Goal: Task Accomplishment & Management: Complete application form

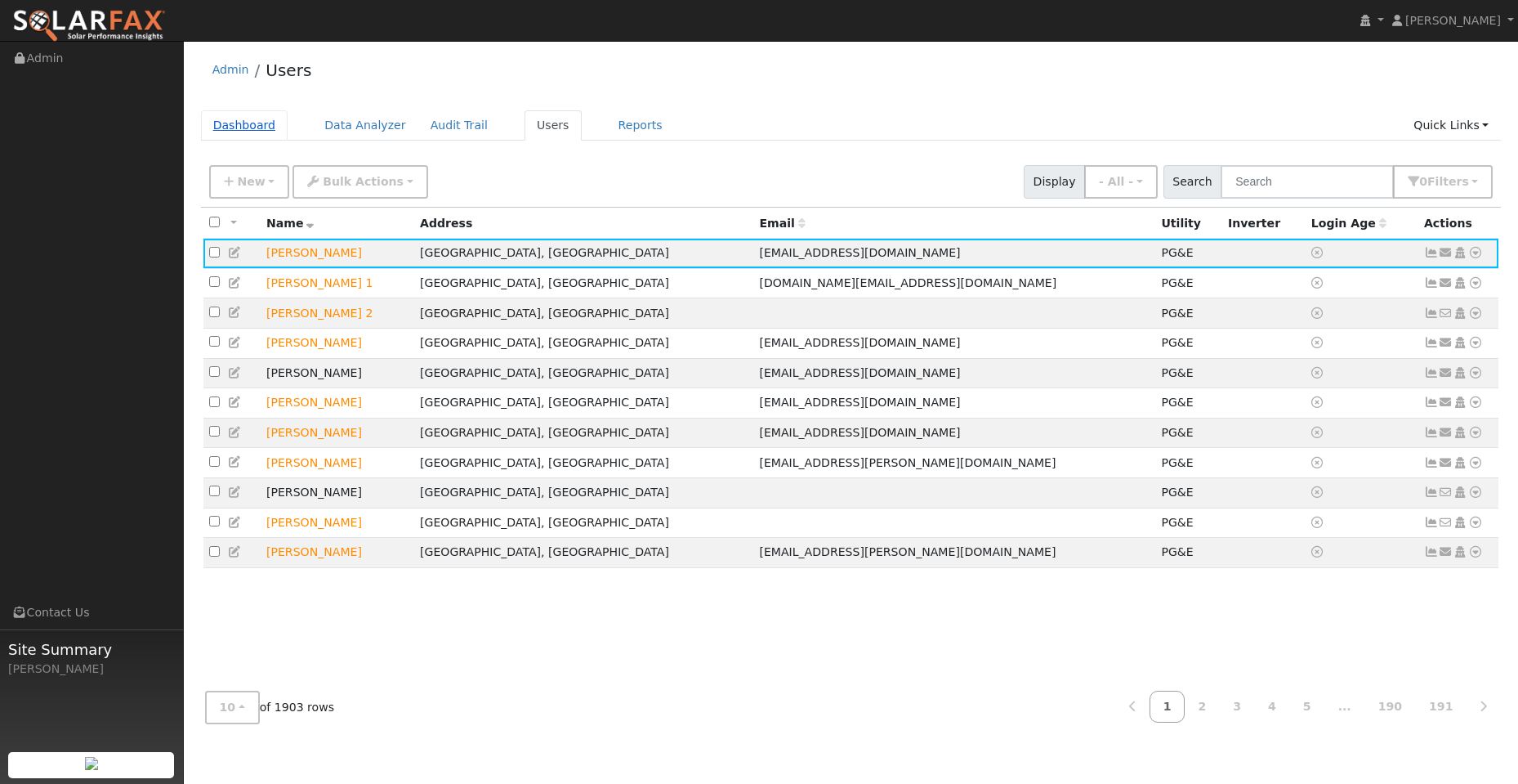
click at [234, 125] on link "Dashboard" at bounding box center [244, 125] width 88 height 30
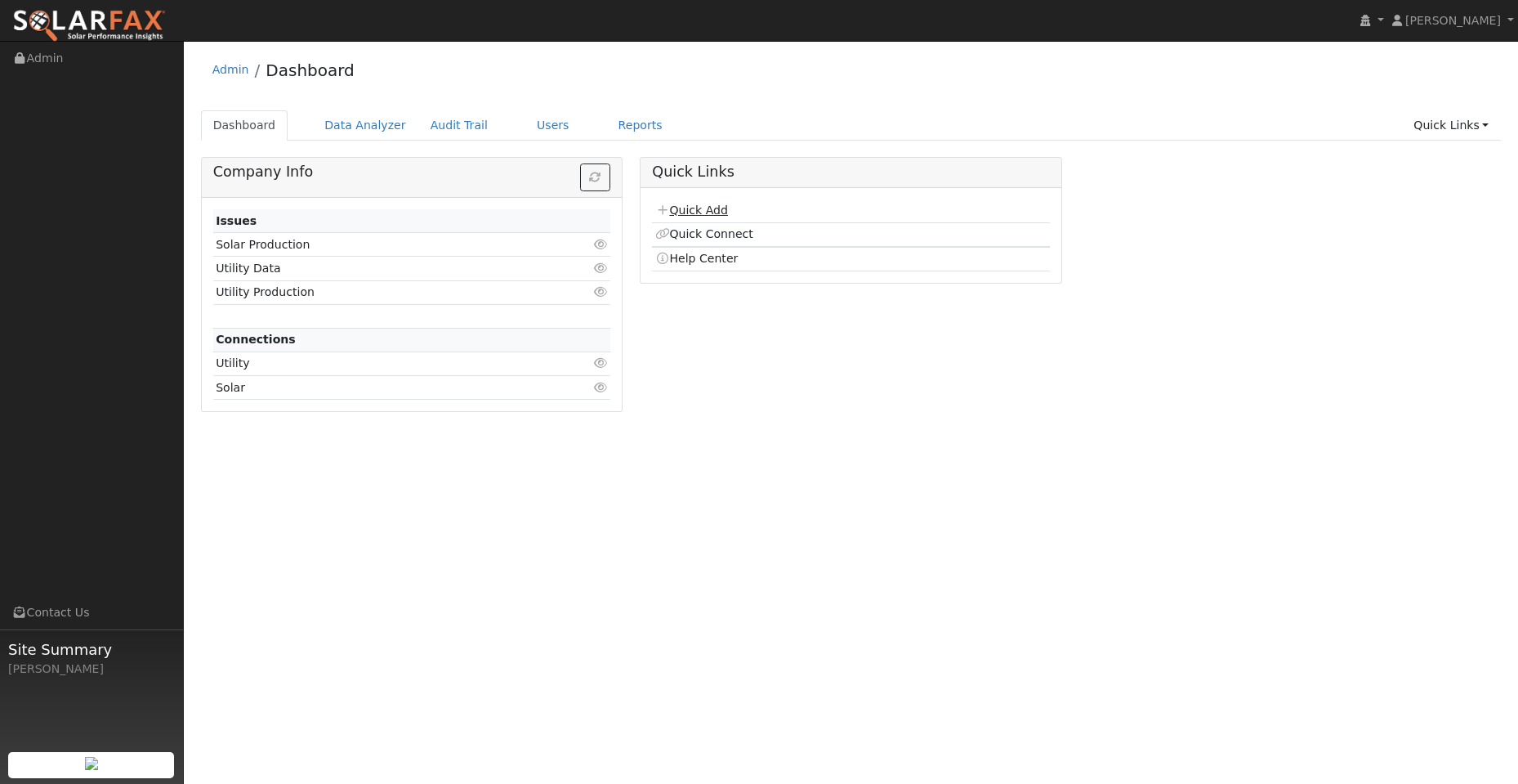
click at [687, 210] on link "Quick Add" at bounding box center [692, 210] width 73 height 13
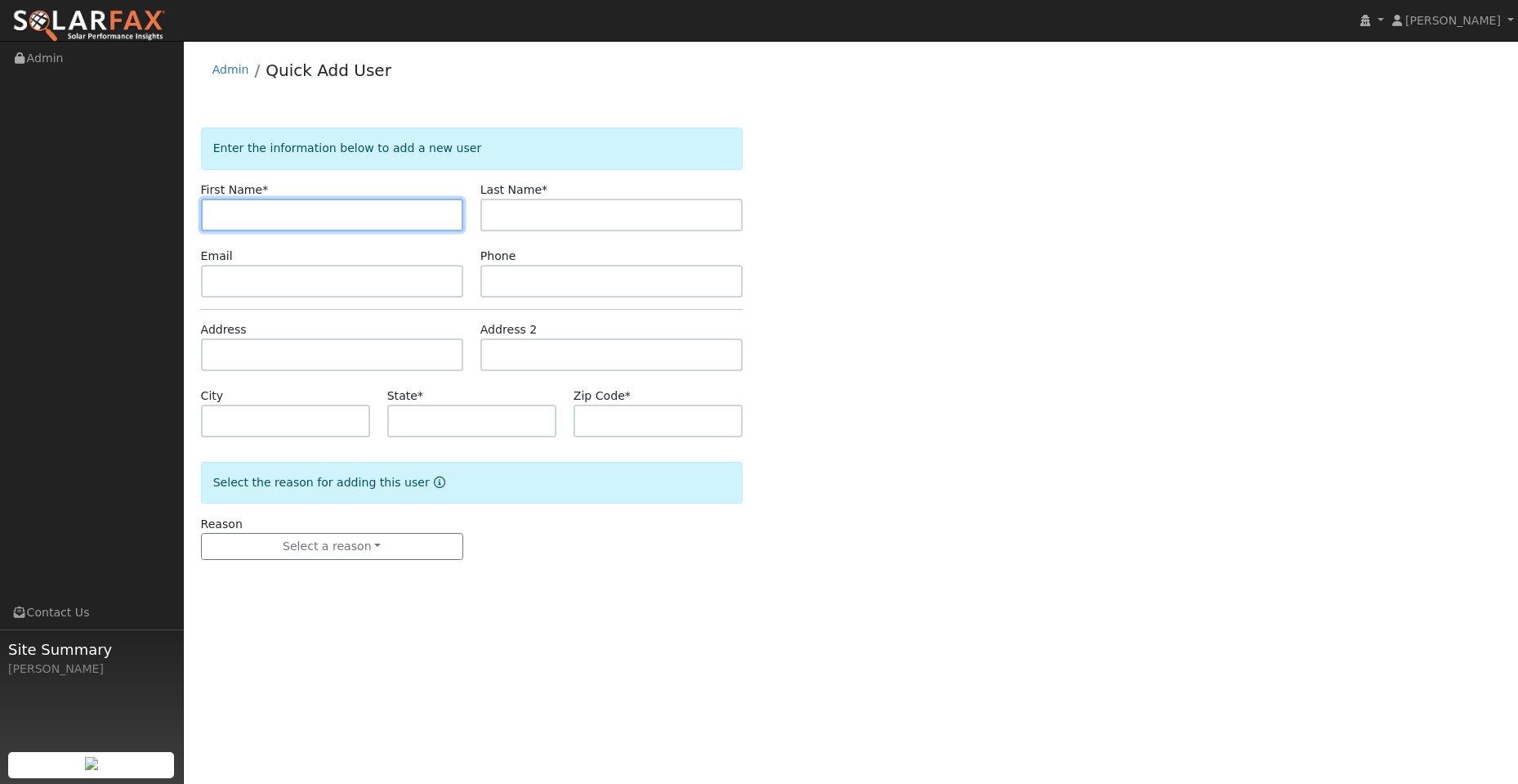
click at [281, 210] on input "text" at bounding box center [332, 214] width 262 height 33
paste input "[PERSON_NAME]"
click at [222, 219] on input "[PERSON_NAME]" at bounding box center [332, 214] width 262 height 33
type input "Nicholas"
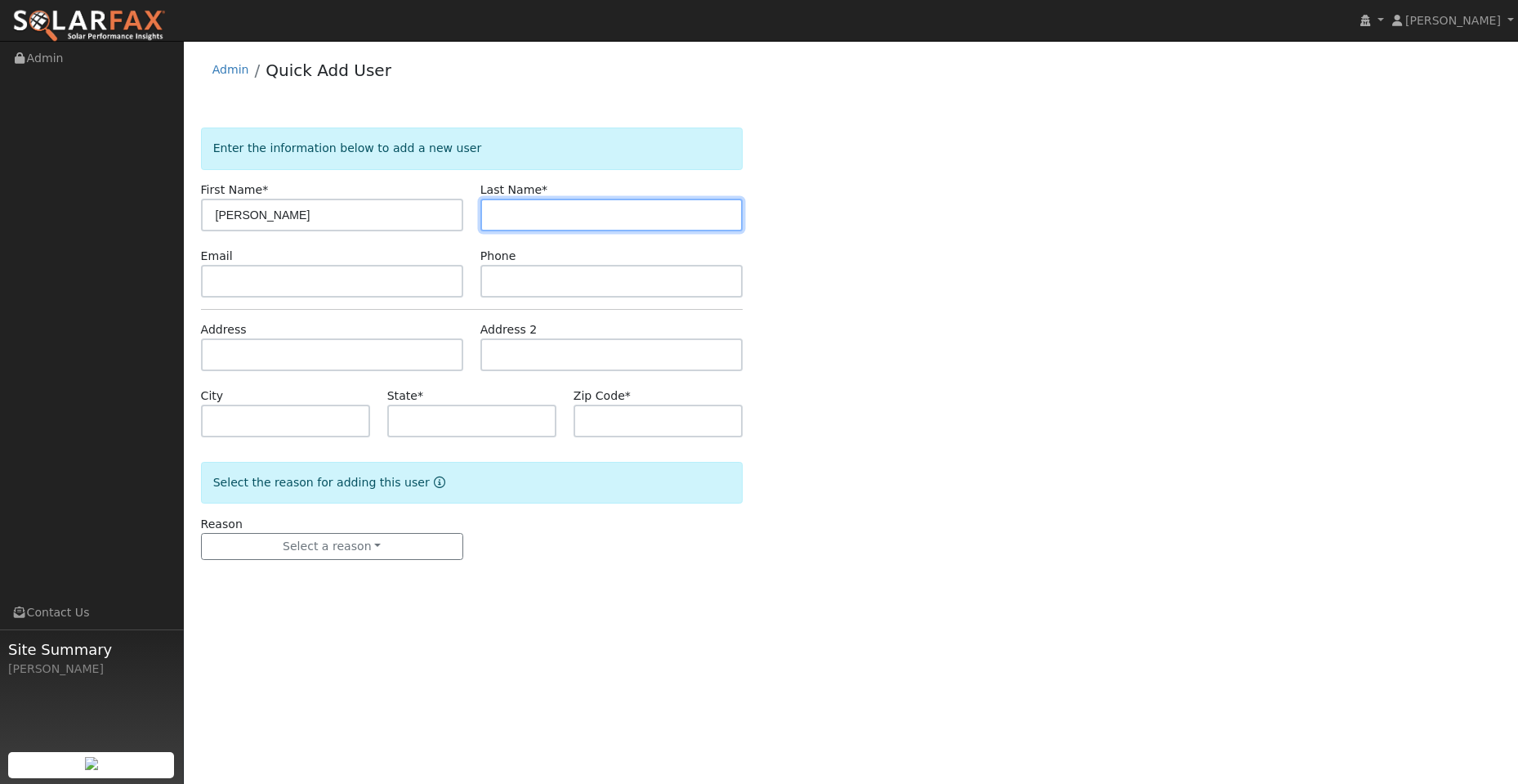
click at [530, 208] on input "text" at bounding box center [611, 214] width 262 height 33
click at [520, 210] on input "text" at bounding box center [611, 214] width 262 height 33
paste input "Schroyer"
click at [498, 220] on input "Schroyer" at bounding box center [611, 214] width 262 height 33
type input "Schroyer"
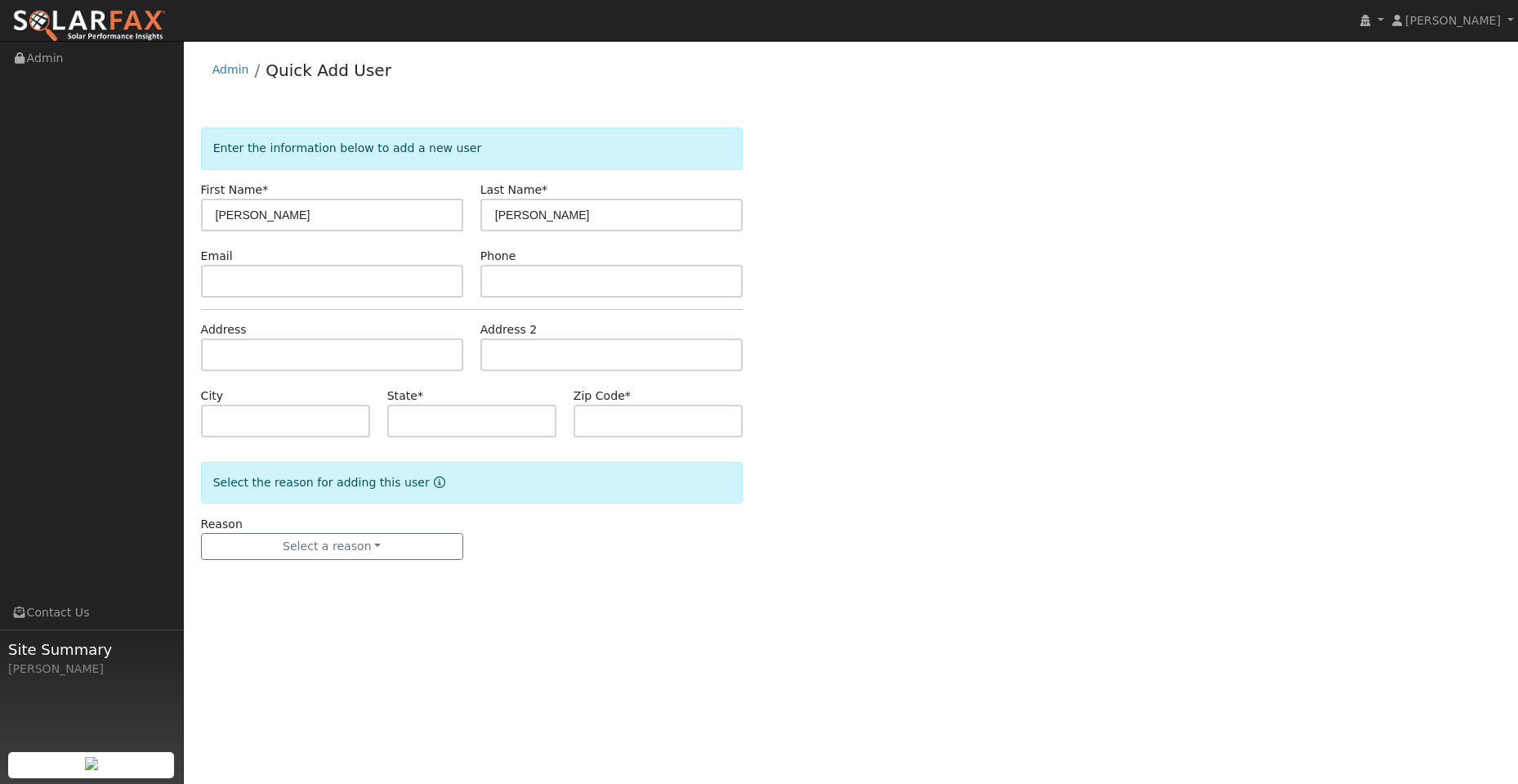
drag, startPoint x: 320, startPoint y: 302, endPoint x: 300, endPoint y: 283, distance: 27.6
click at [319, 302] on form "Enter the information below to add a new user First Name * Nicholas Last Name *…" at bounding box center [472, 359] width 542 height 465
click at [299, 281] on input "text" at bounding box center [332, 281] width 262 height 33
click at [234, 280] on input "text" at bounding box center [332, 281] width 262 height 33
paste input "[PERSON_NAME][EMAIL_ADDRESS][PERSON_NAME][DOMAIN_NAME]"
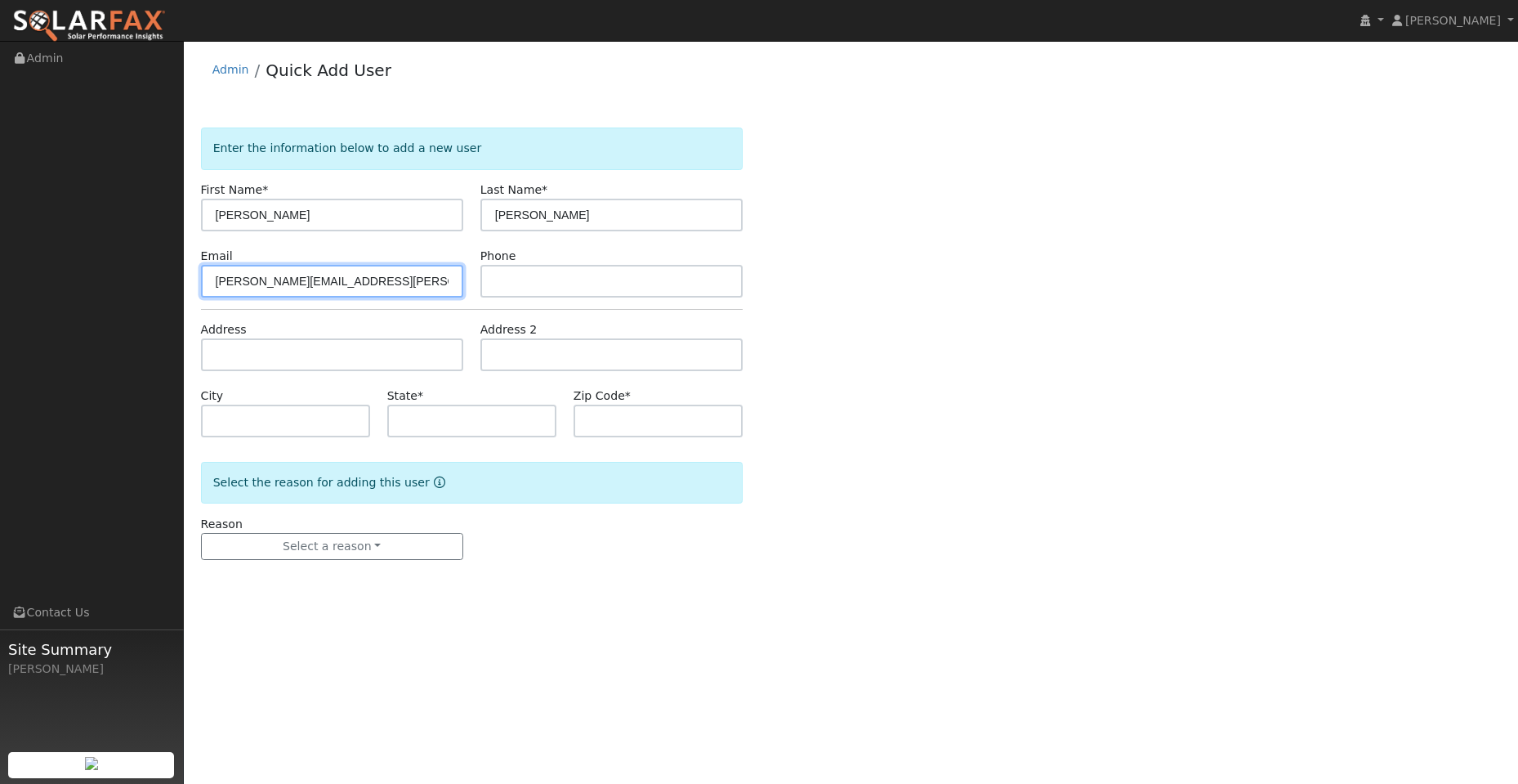
type input "[PERSON_NAME][EMAIL_ADDRESS][PERSON_NAME][DOMAIN_NAME]"
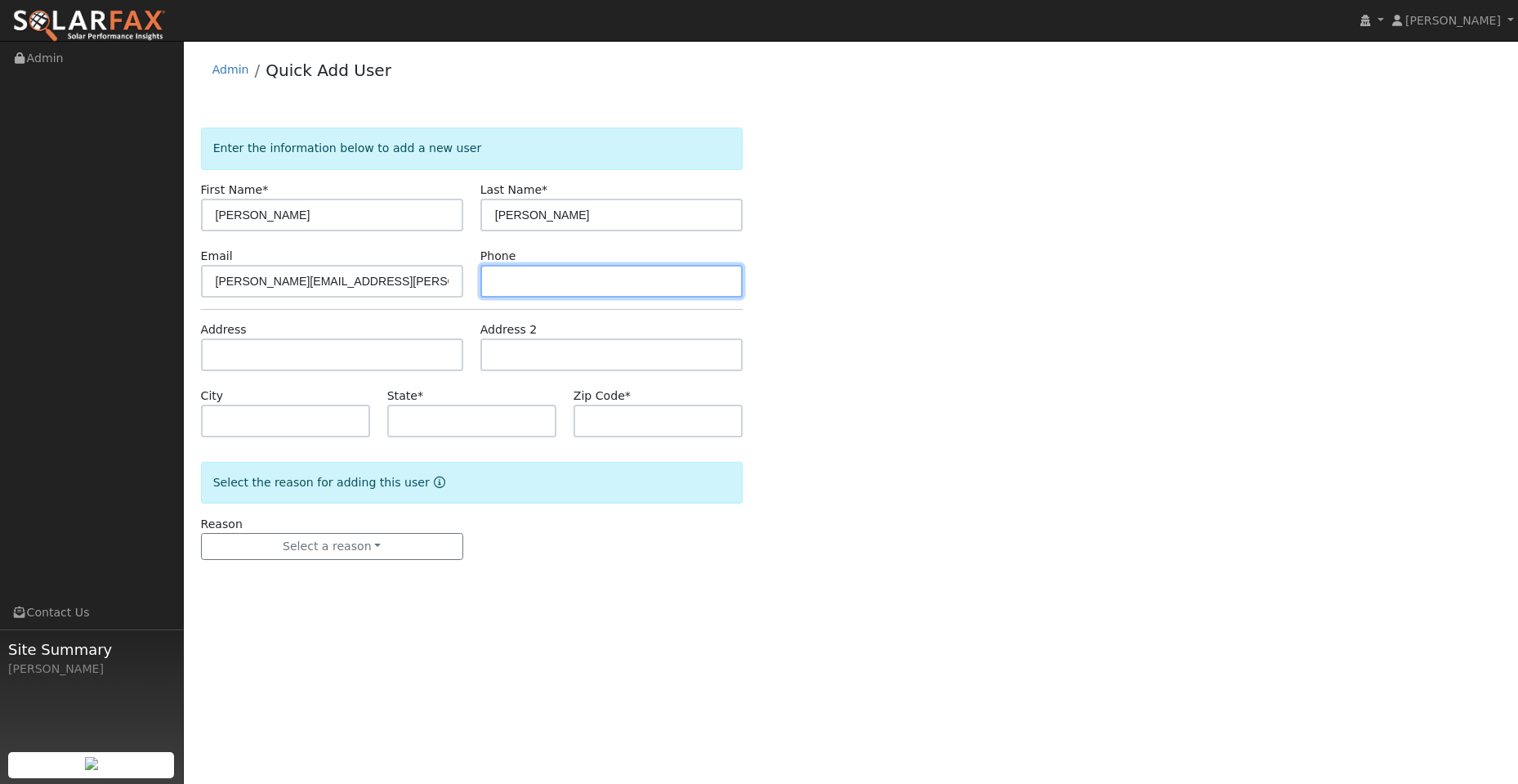
click at [547, 281] on input "text" at bounding box center [611, 281] width 262 height 33
click at [509, 286] on input "text" at bounding box center [611, 281] width 262 height 33
paste input "(209) 277-0313"
click at [496, 287] on input "(209) 277-0313" at bounding box center [611, 281] width 262 height 33
click at [500, 284] on input "(209) 277-0313" at bounding box center [611, 281] width 262 height 33
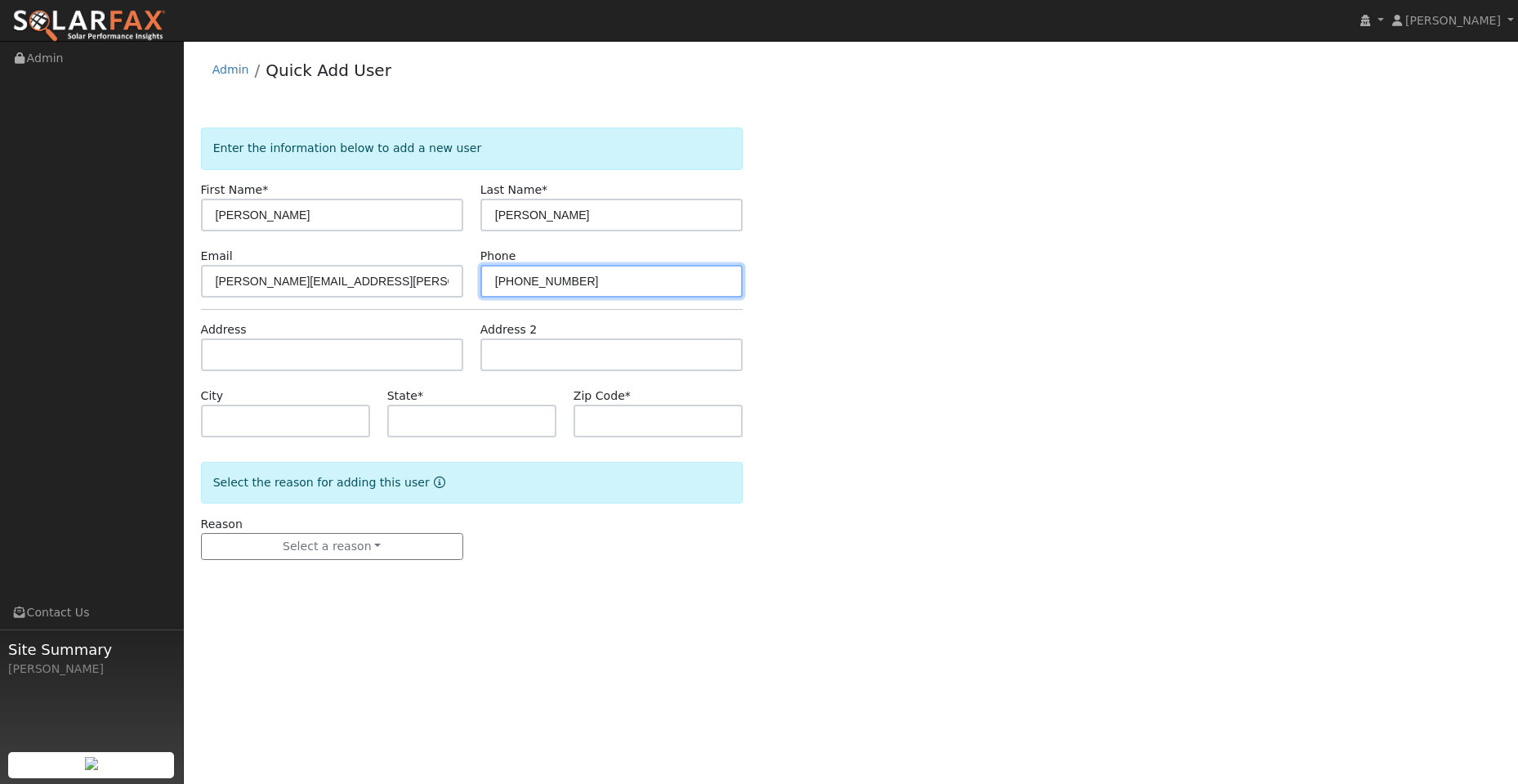
click at [499, 284] on input "(209) 277-0313" at bounding box center [611, 281] width 262 height 33
type input "(209) 277-0313"
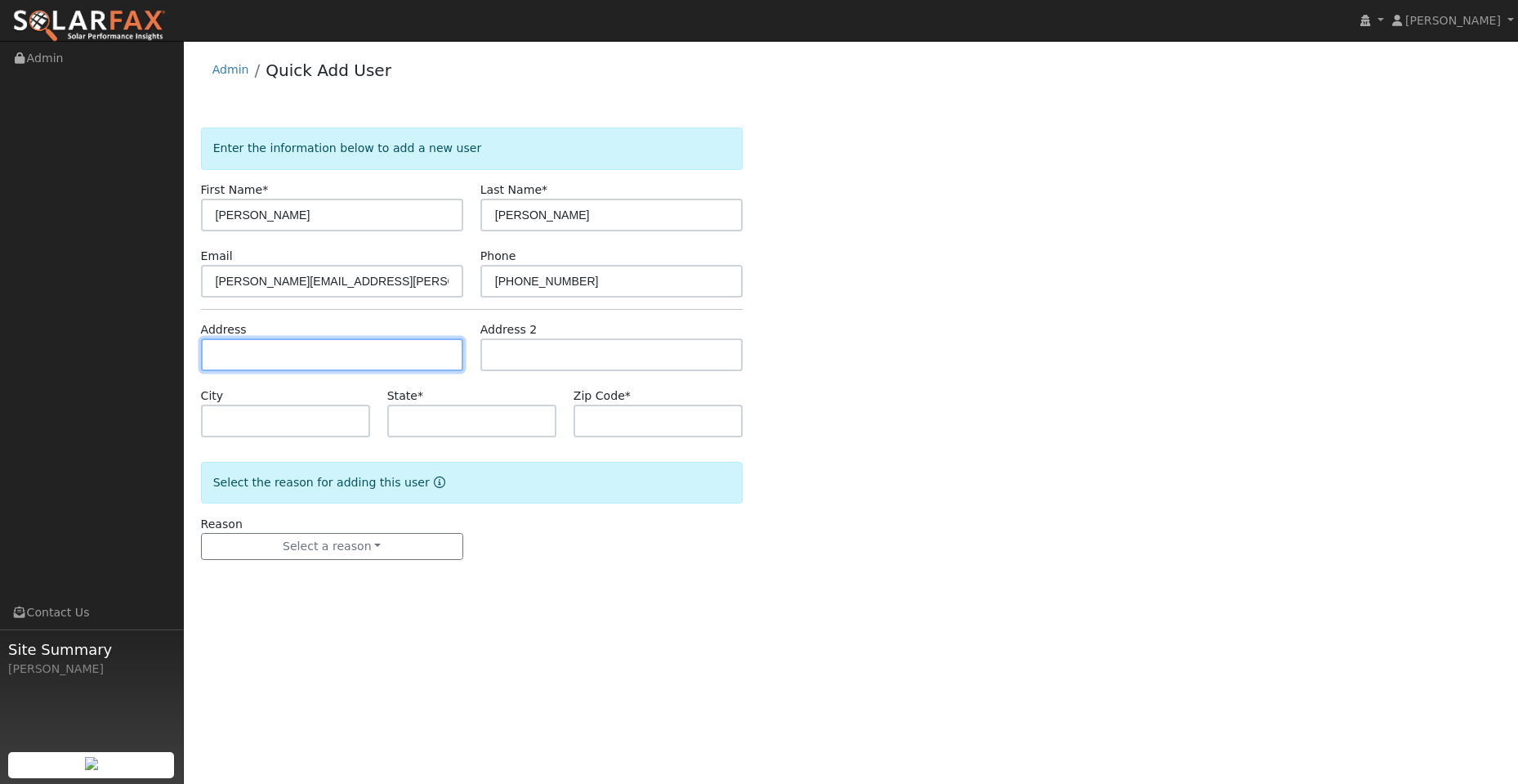
drag, startPoint x: 343, startPoint y: 370, endPoint x: 327, endPoint y: 364, distance: 17.1
click at [342, 370] on input "text" at bounding box center [332, 355] width 262 height 33
click at [266, 353] on input "text" at bounding box center [332, 355] width 262 height 33
paste input "278 Appalachian Drive"
type input "278 Appalachian Drive"
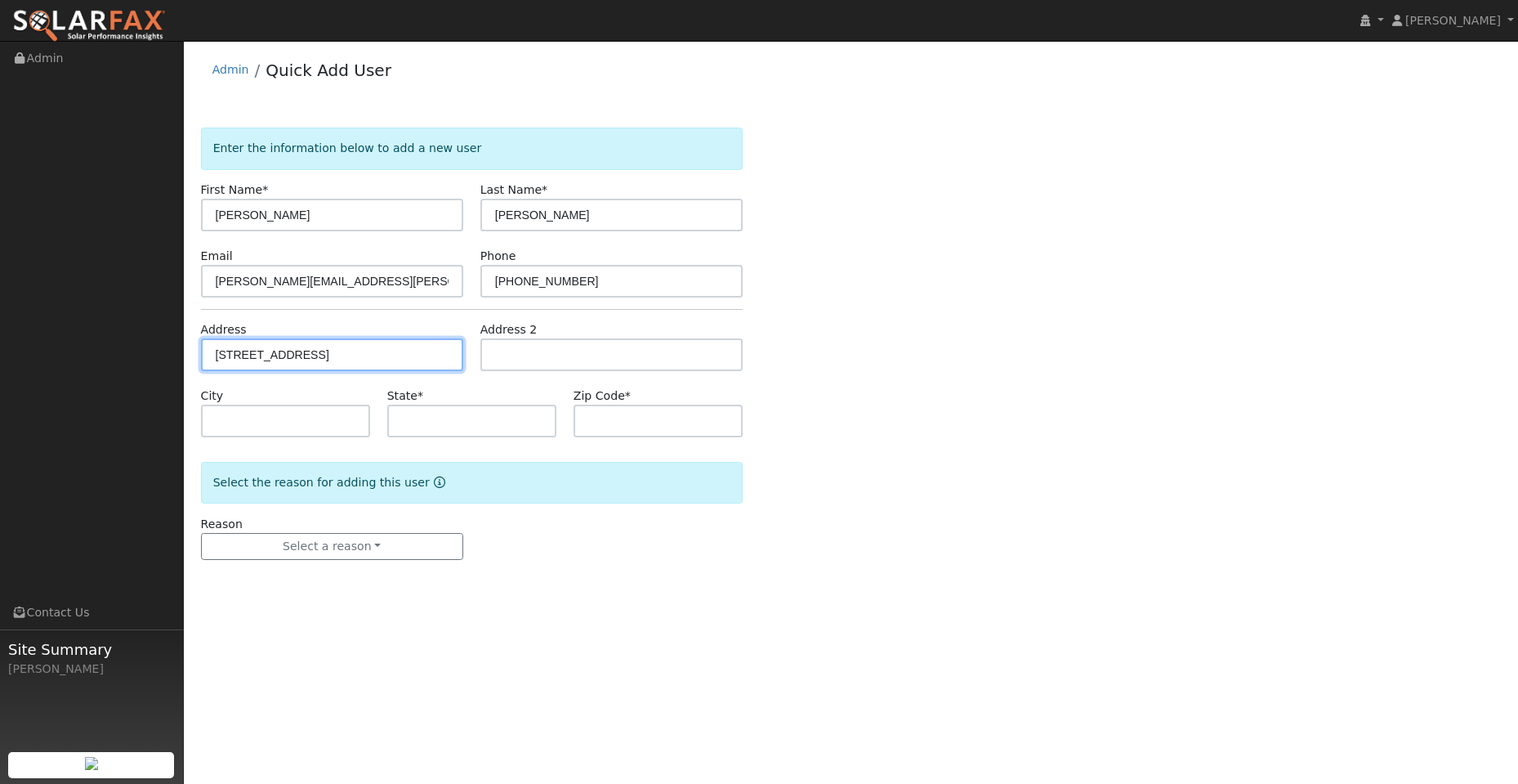
type input "Pleasant Hill"
type input "CA"
type input "94523"
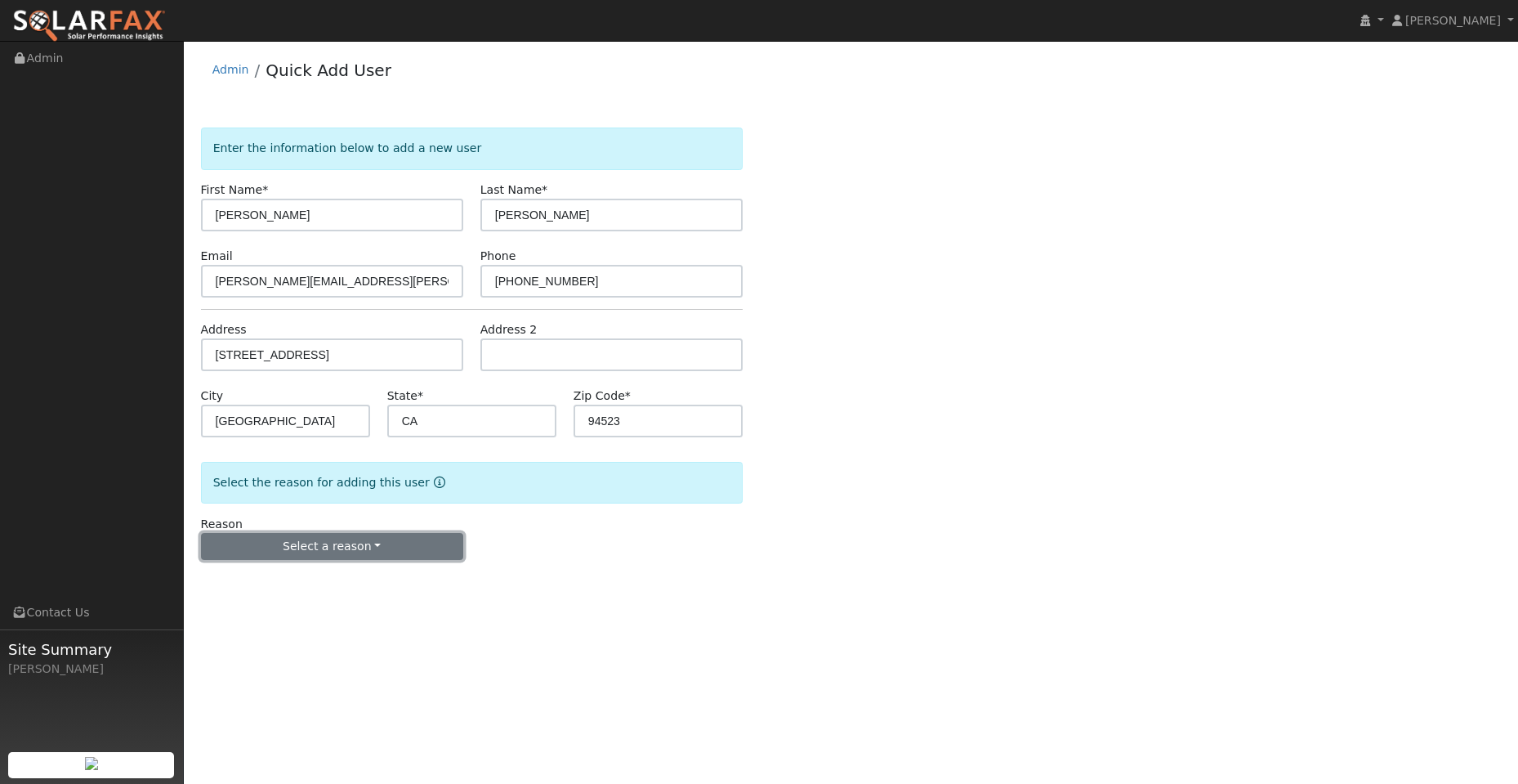
click at [338, 538] on button "Select a reason" at bounding box center [332, 546] width 262 height 27
click at [302, 584] on link "New lead" at bounding box center [292, 580] width 180 height 23
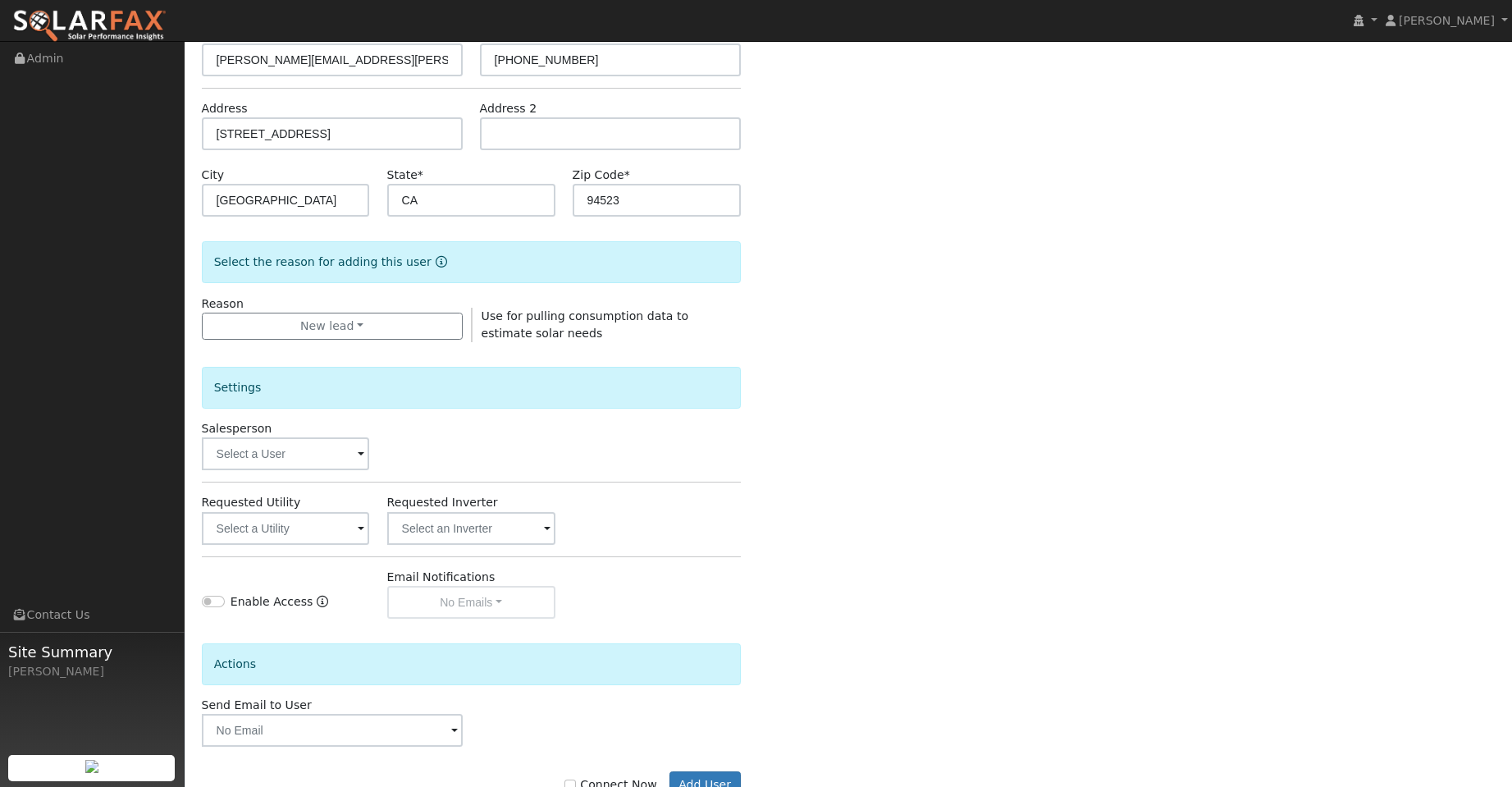
scroll to position [276, 0]
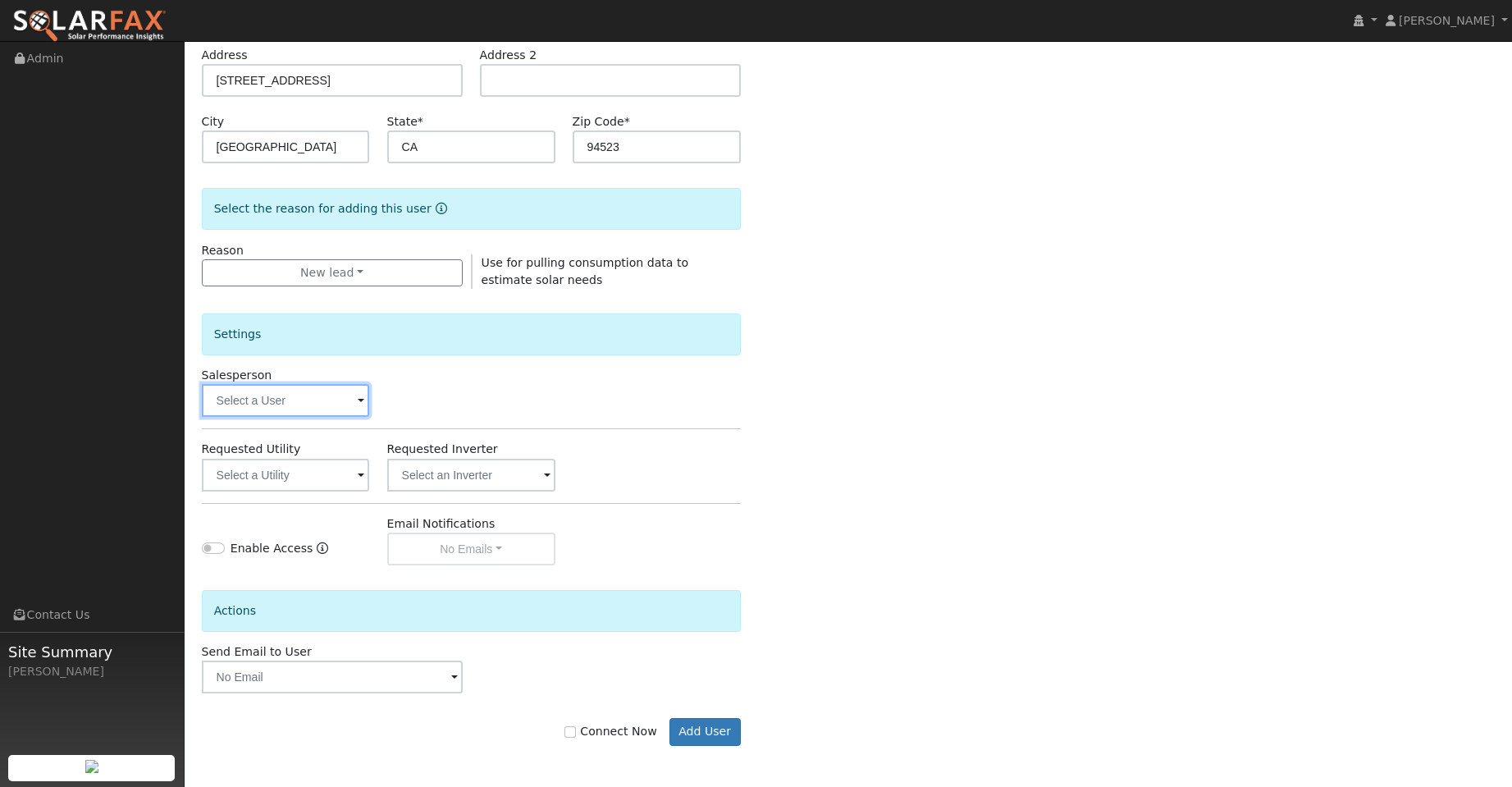
click at [329, 413] on input "text" at bounding box center [286, 400] width 169 height 33
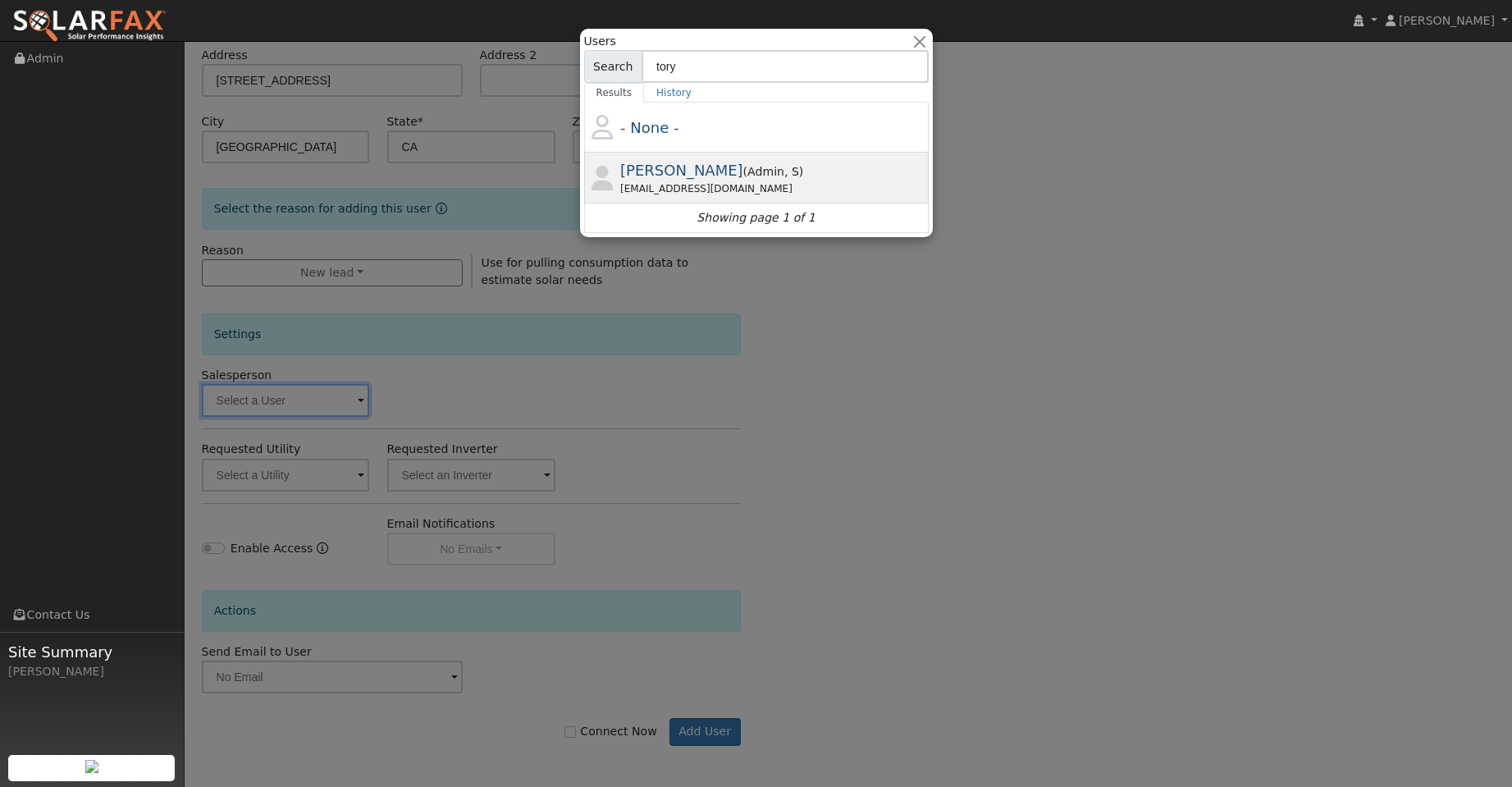
type input "tory"
click at [766, 181] on div "Tory@ambrosesolar.com" at bounding box center [772, 188] width 304 height 15
type input "Tory Kelly"
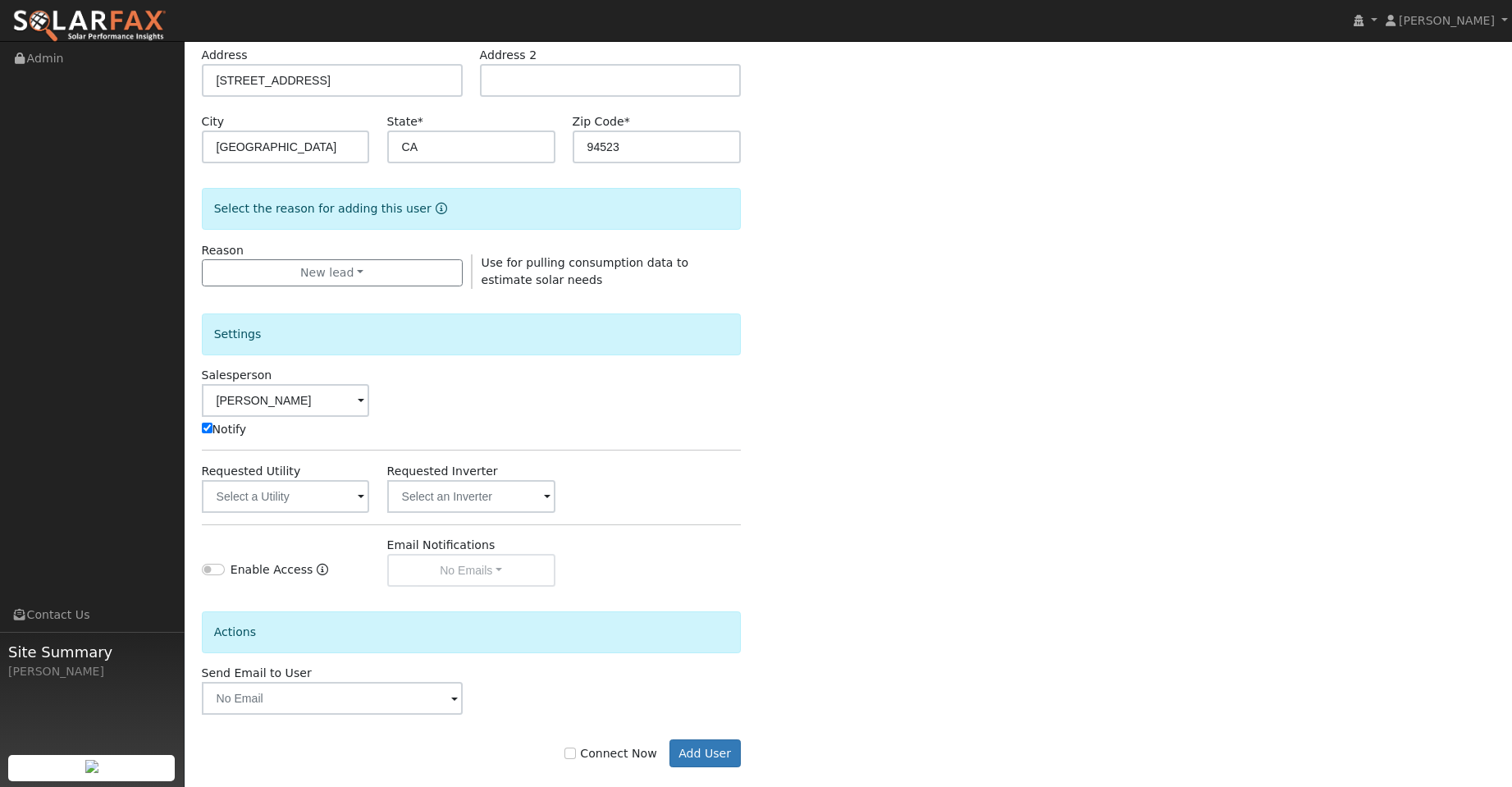
click at [324, 513] on div "Settings Salesperson Tory Kelly Notify Requested Utility Requested Inverter Ena…" at bounding box center [471, 438] width 539 height 297
click at [329, 506] on input "text" at bounding box center [286, 496] width 169 height 33
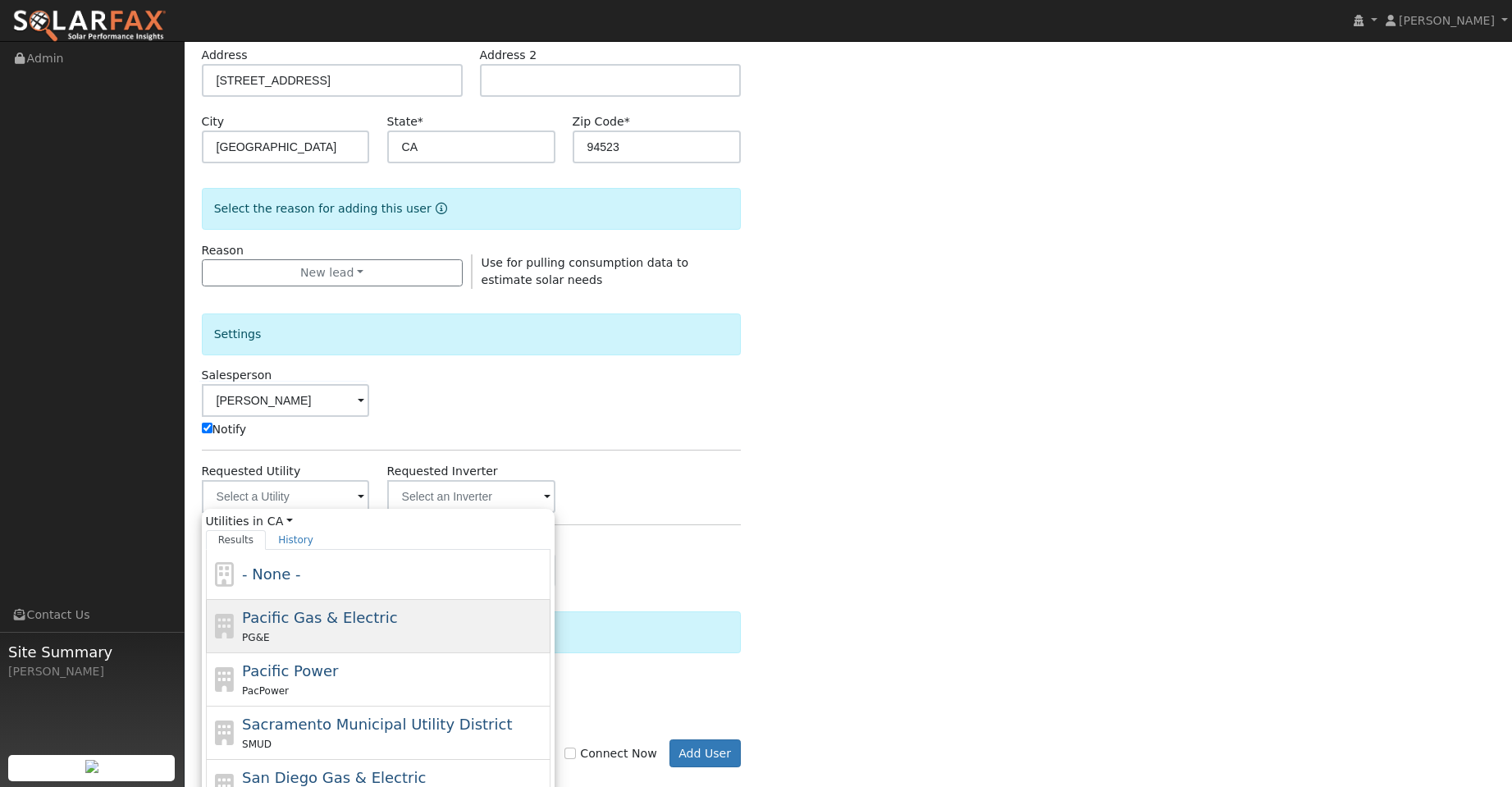
click at [441, 617] on div "Pacific Gas & Electric PG&E" at bounding box center [394, 626] width 304 height 40
type input "Pacific Gas & Electric"
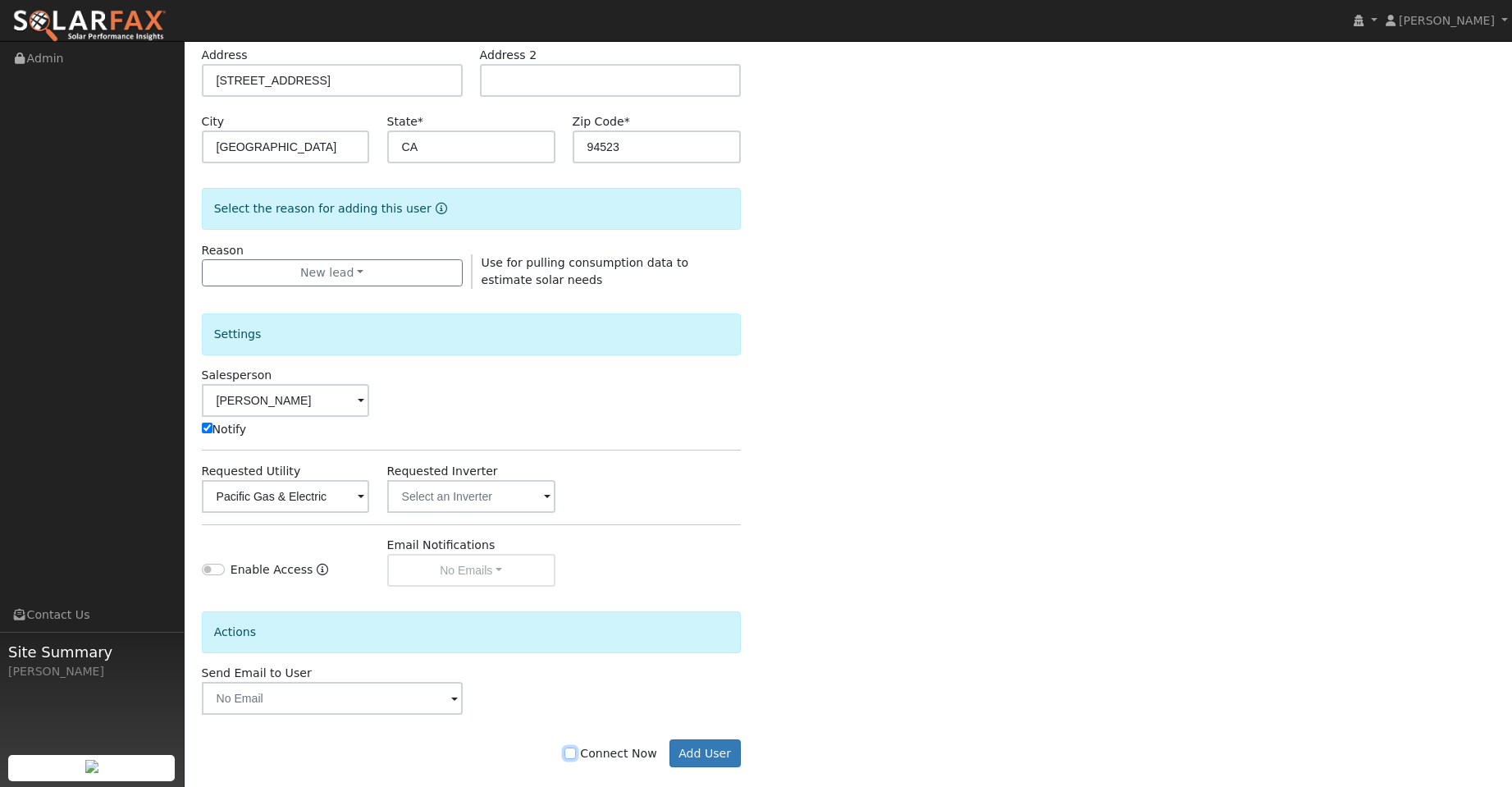
click at [576, 753] on input "Connect Now" at bounding box center [570, 753] width 11 height 11
checkbox input "true"
click at [686, 749] on button "Add User" at bounding box center [704, 752] width 71 height 27
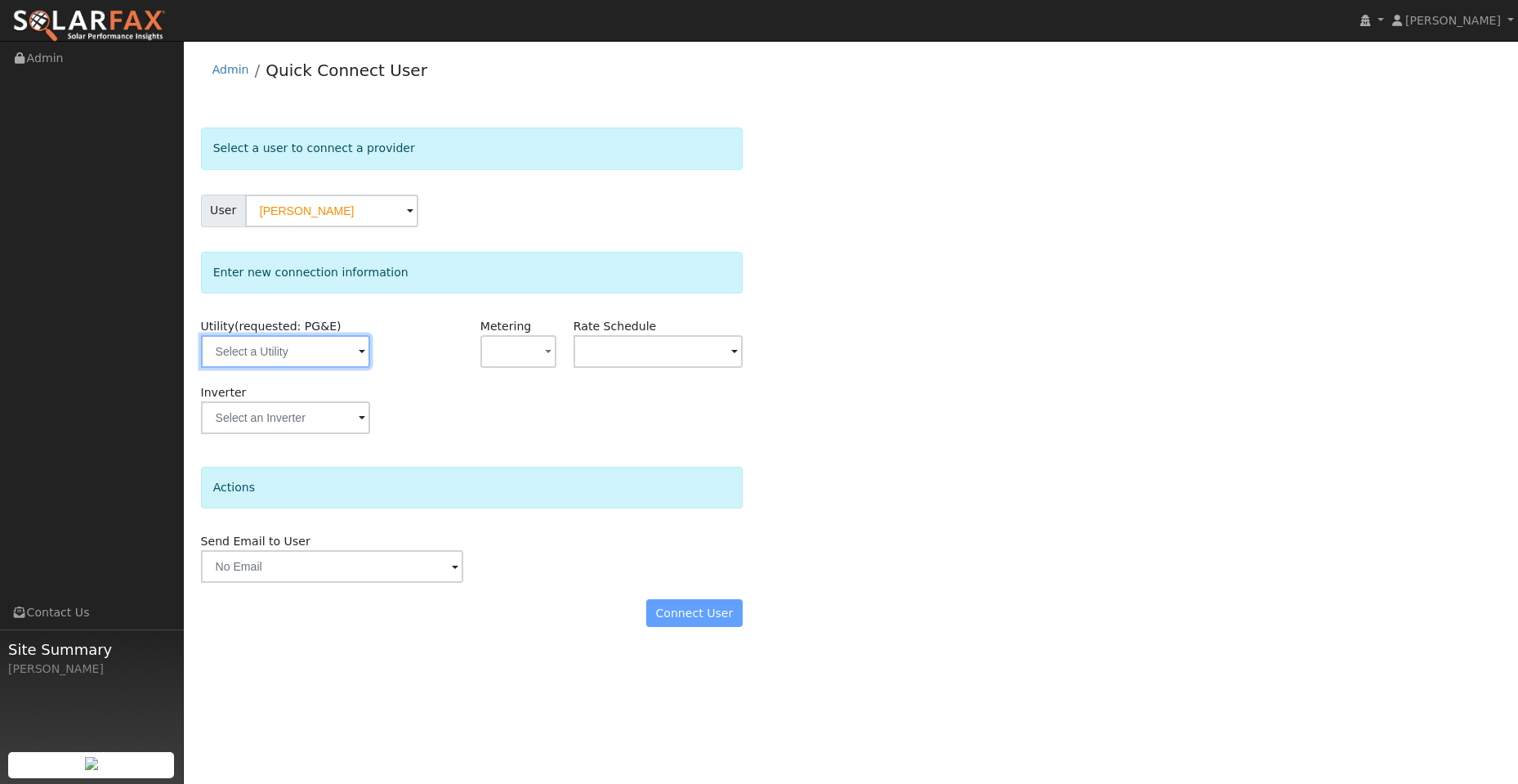
click at [309, 351] on input "text" at bounding box center [285, 351] width 169 height 33
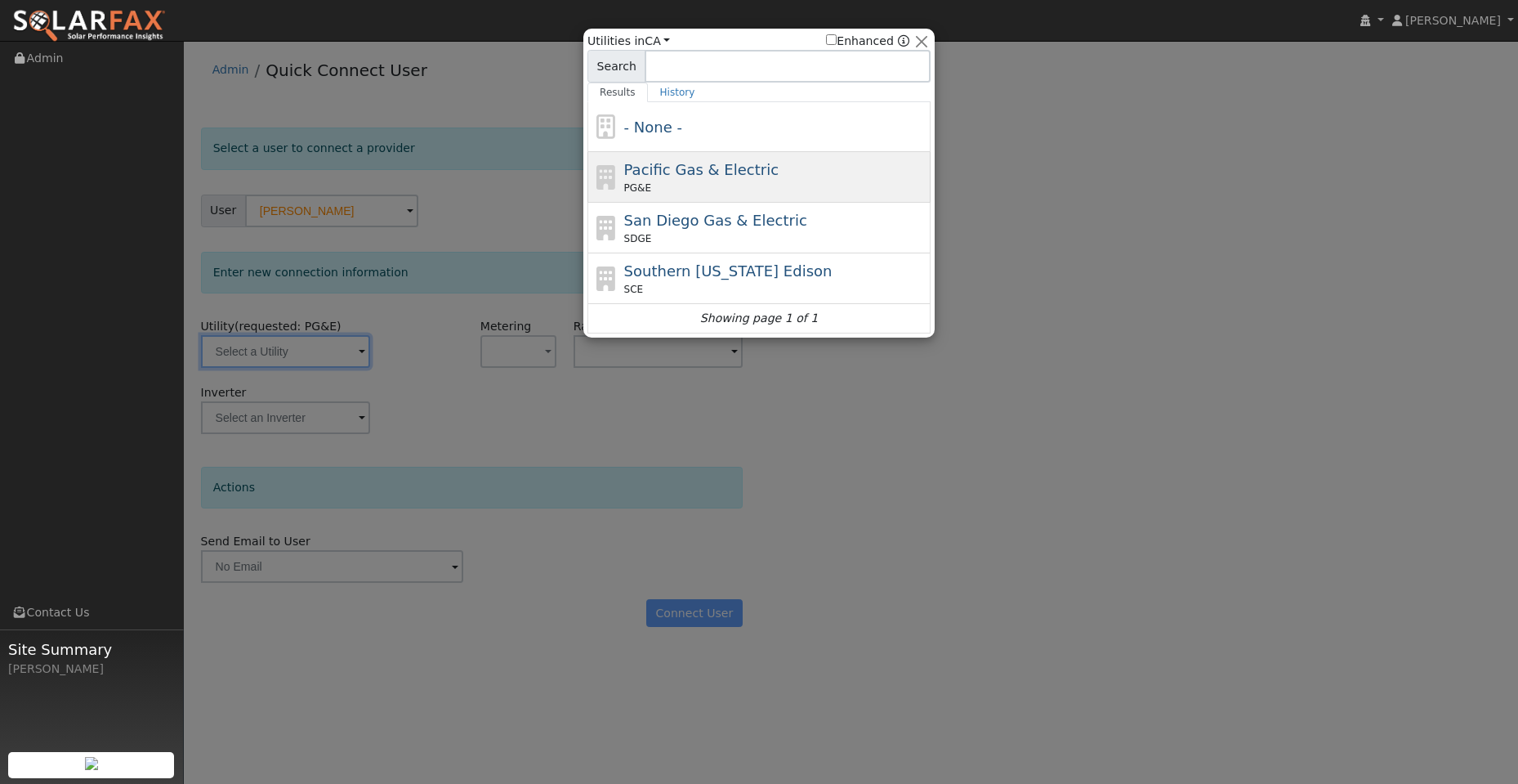
click at [717, 178] on span "Pacific Gas & Electric" at bounding box center [702, 170] width 155 height 17
type input "PG&E"
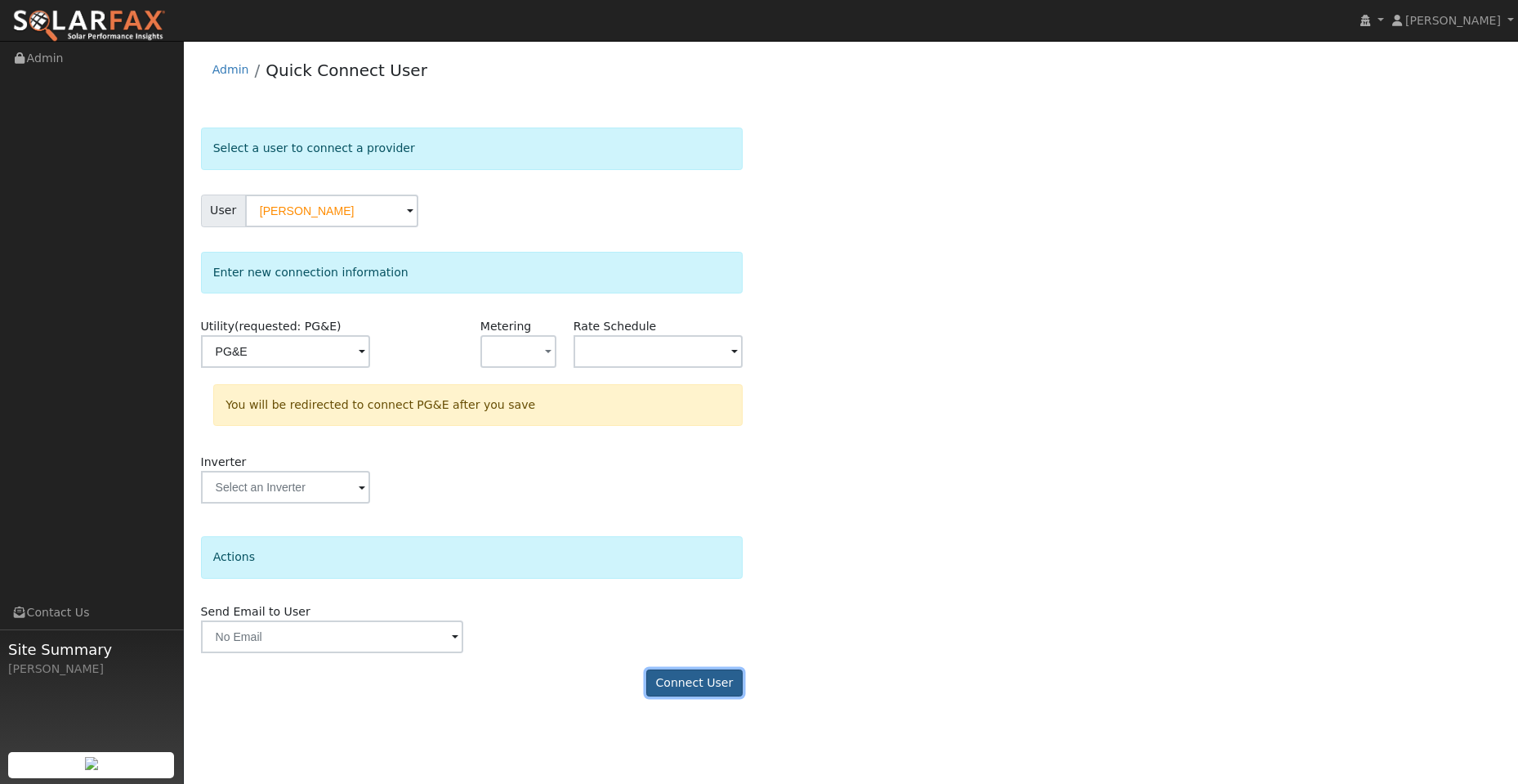
click at [712, 686] on button "Connect User" at bounding box center [694, 682] width 96 height 27
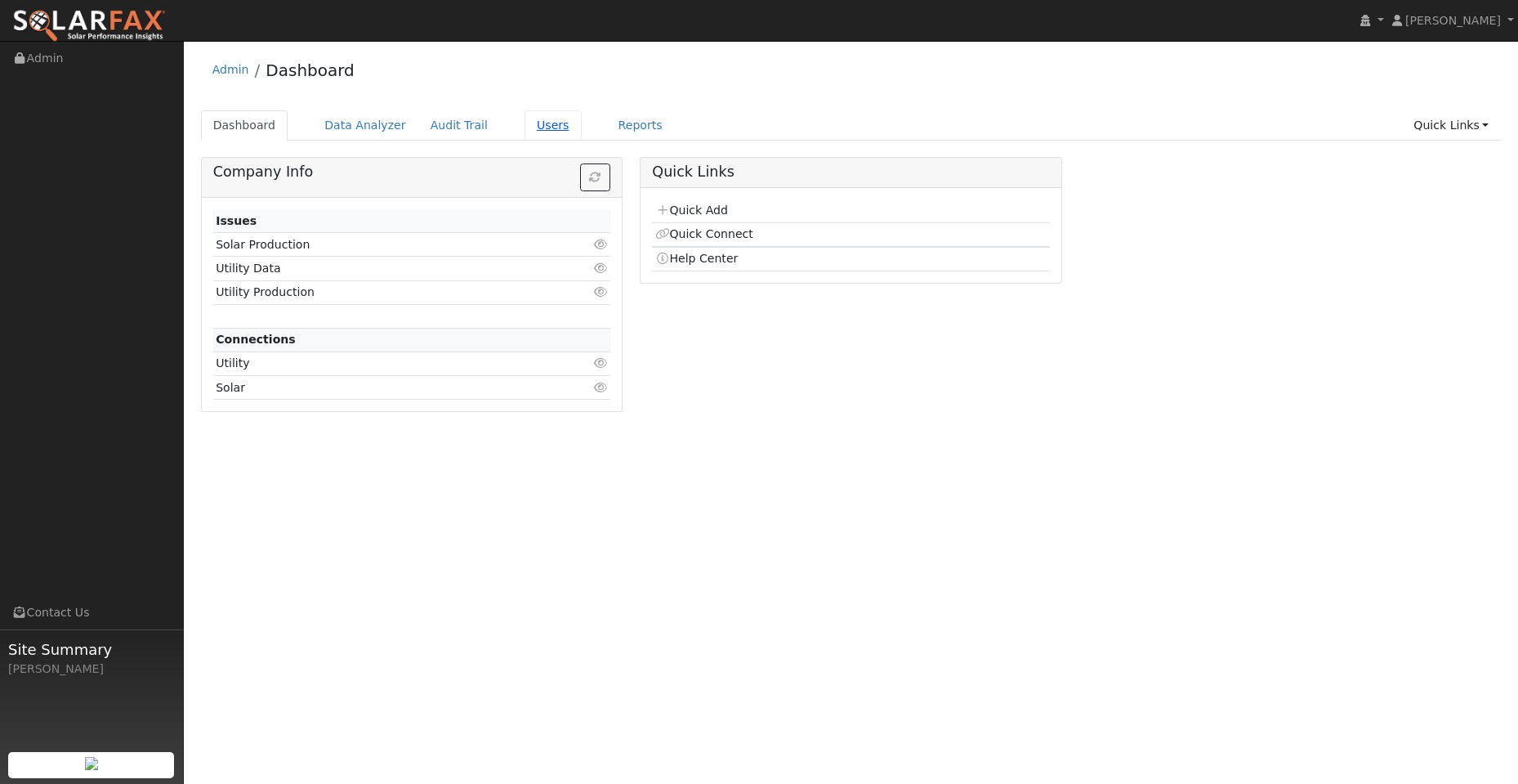
click at [534, 130] on link "Users" at bounding box center [553, 125] width 58 height 30
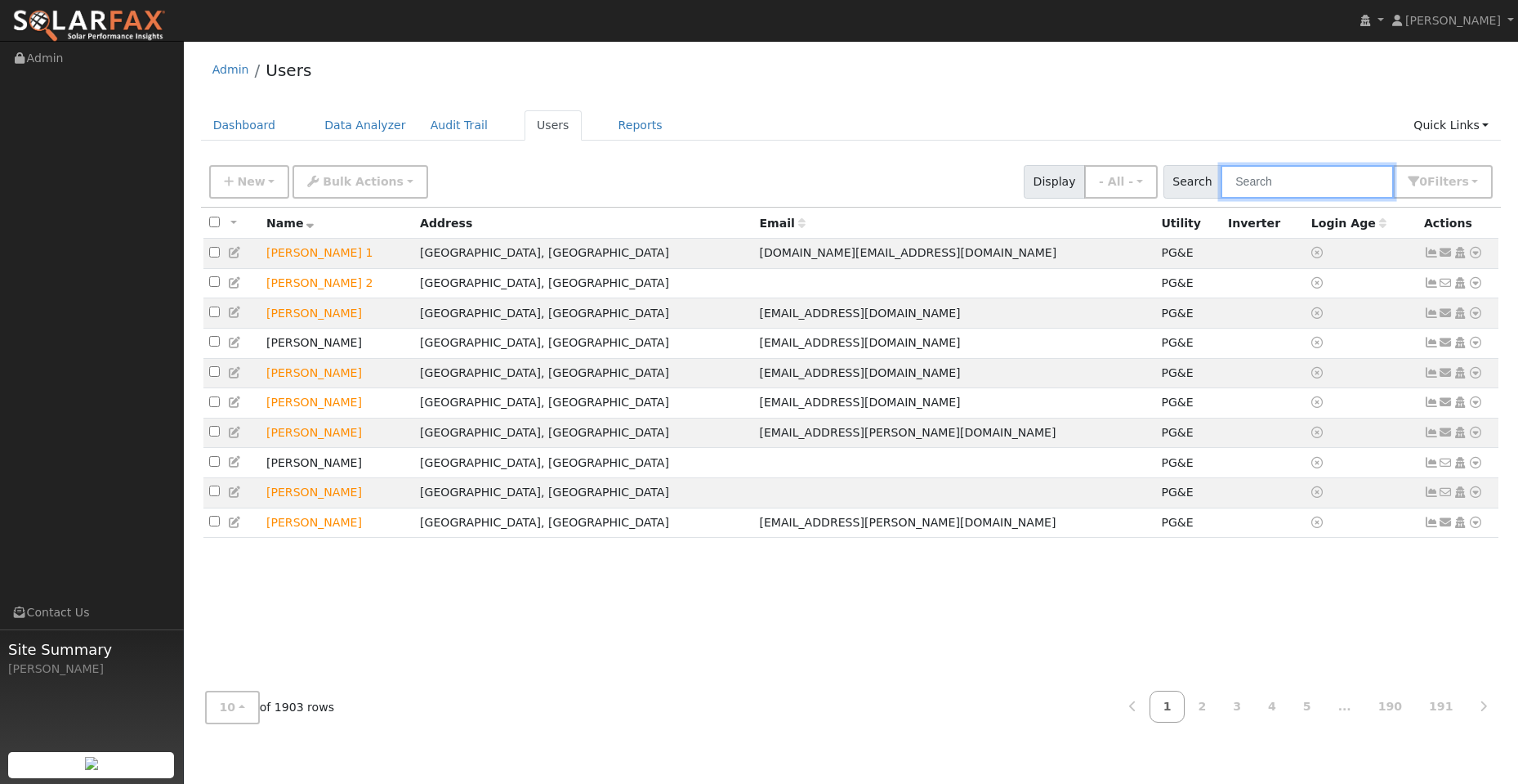
click at [1257, 186] on input "text" at bounding box center [1308, 182] width 174 height 34
paste input "[PERSON_NAME]"
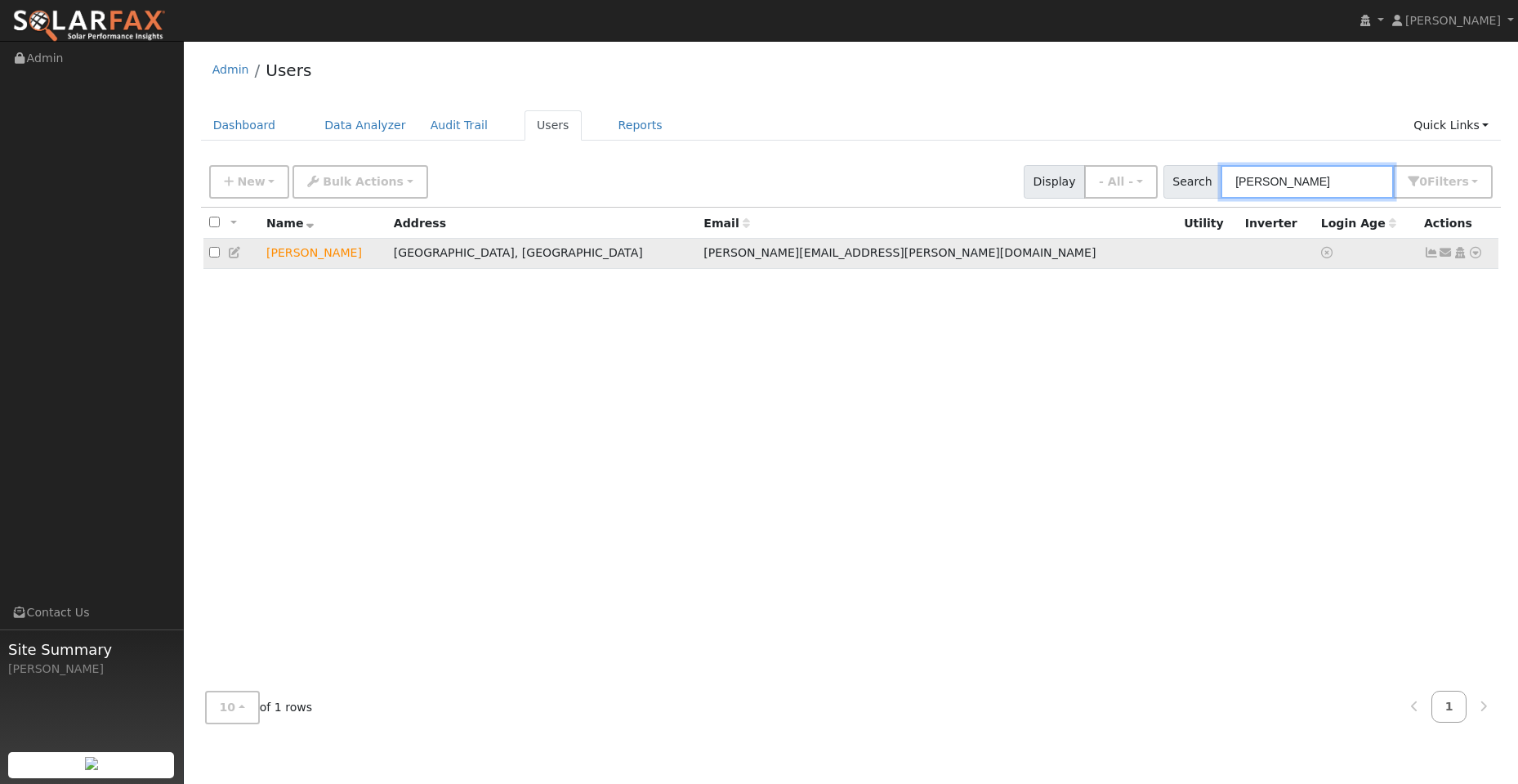
type input "[PERSON_NAME]"
click at [1475, 257] on icon at bounding box center [1476, 253] width 15 height 11
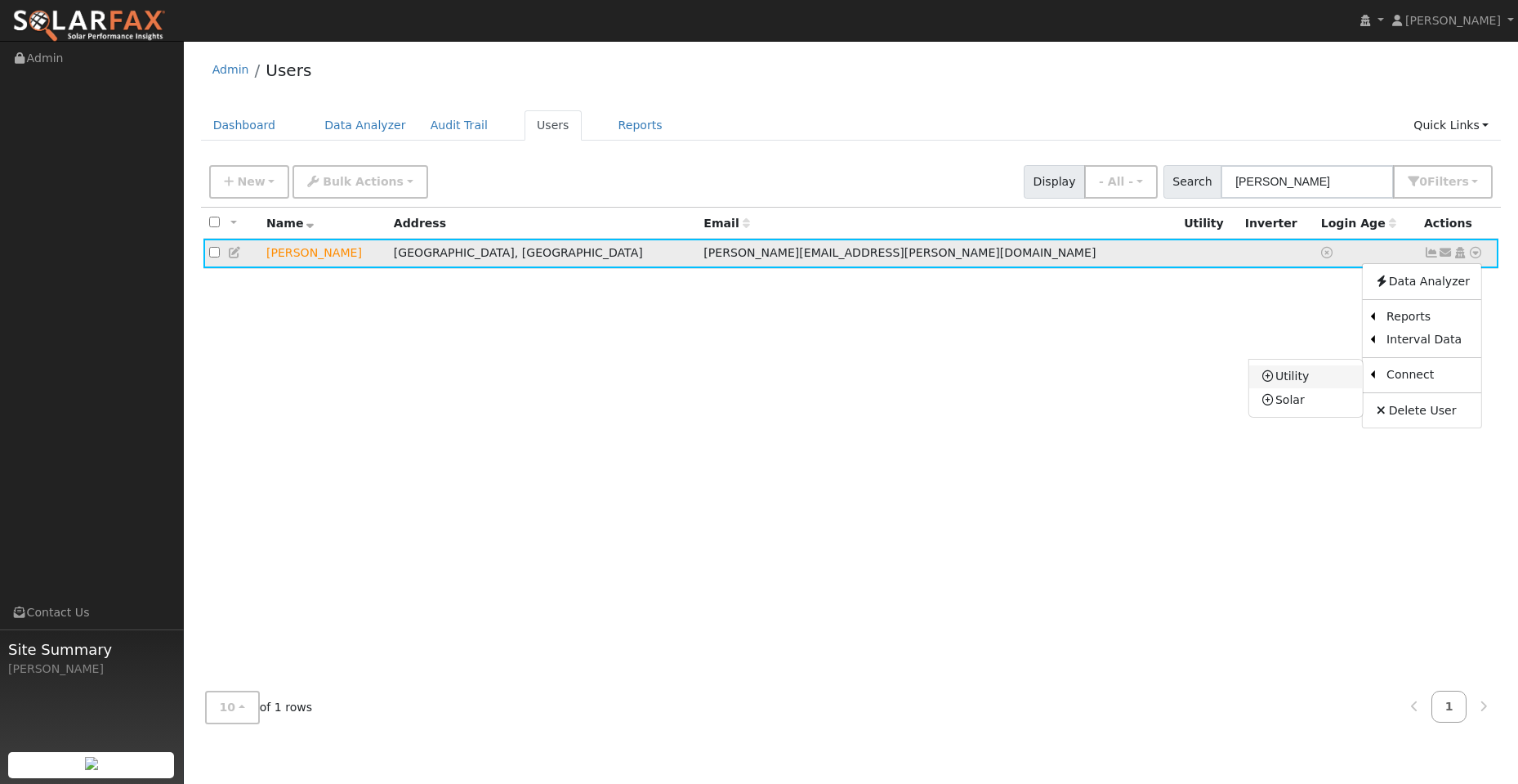
click at [1342, 378] on link "Utility" at bounding box center [1307, 376] width 113 height 23
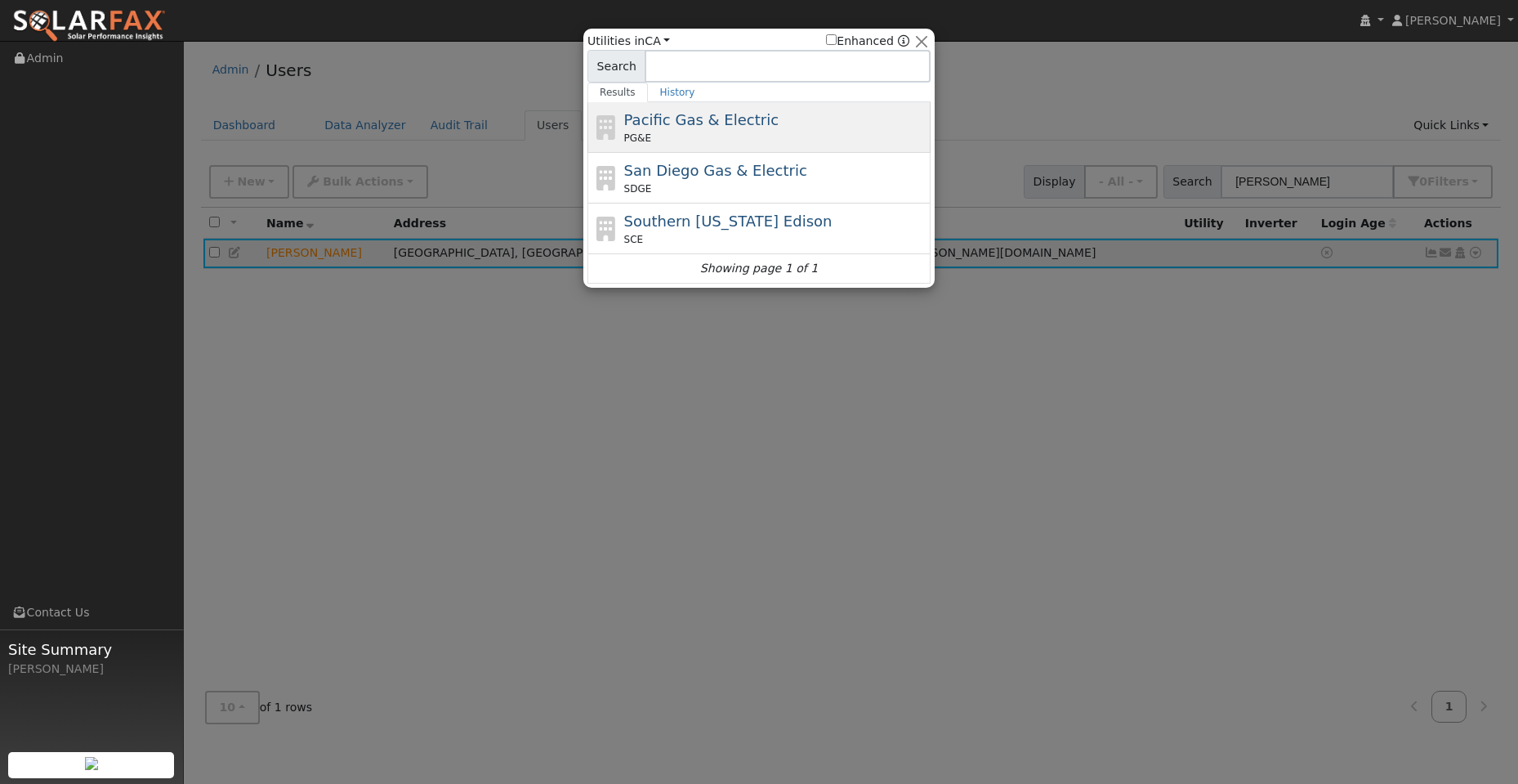
click at [712, 131] on div "Pacific Gas & Electric PG&E" at bounding box center [776, 126] width 303 height 37
